Goal: Find specific page/section: Find specific page/section

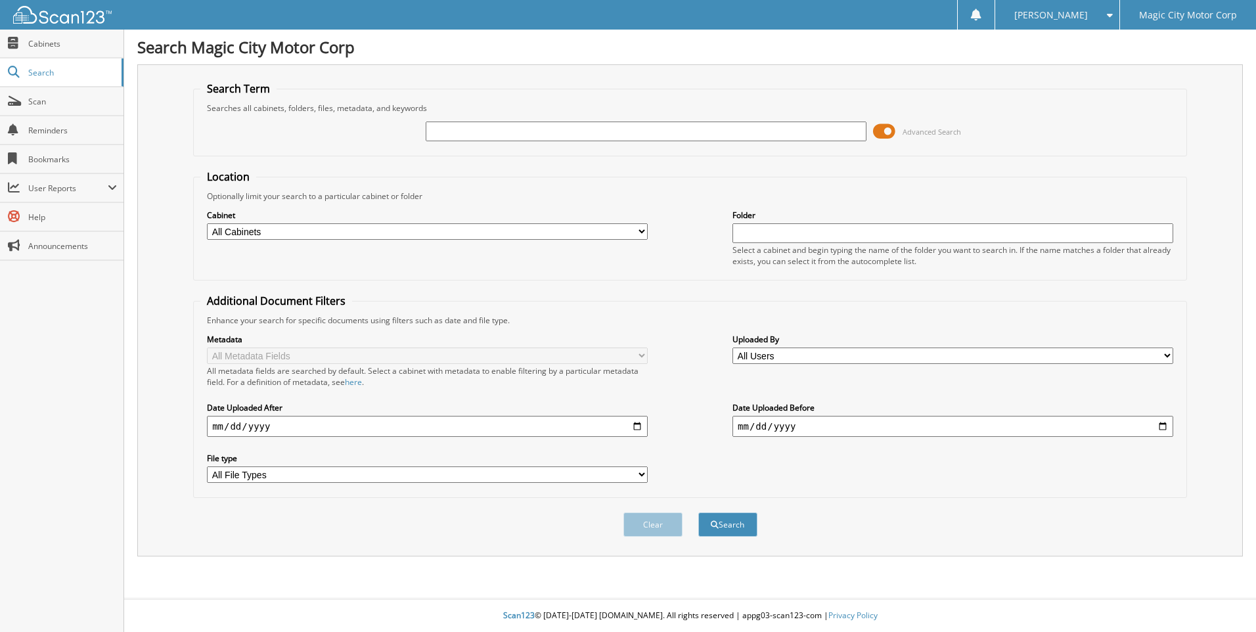
paste input "MW640748"
type input "MW640748"
click at [698, 512] on button "Search" at bounding box center [727, 524] width 59 height 24
